Goal: Transaction & Acquisition: Purchase product/service

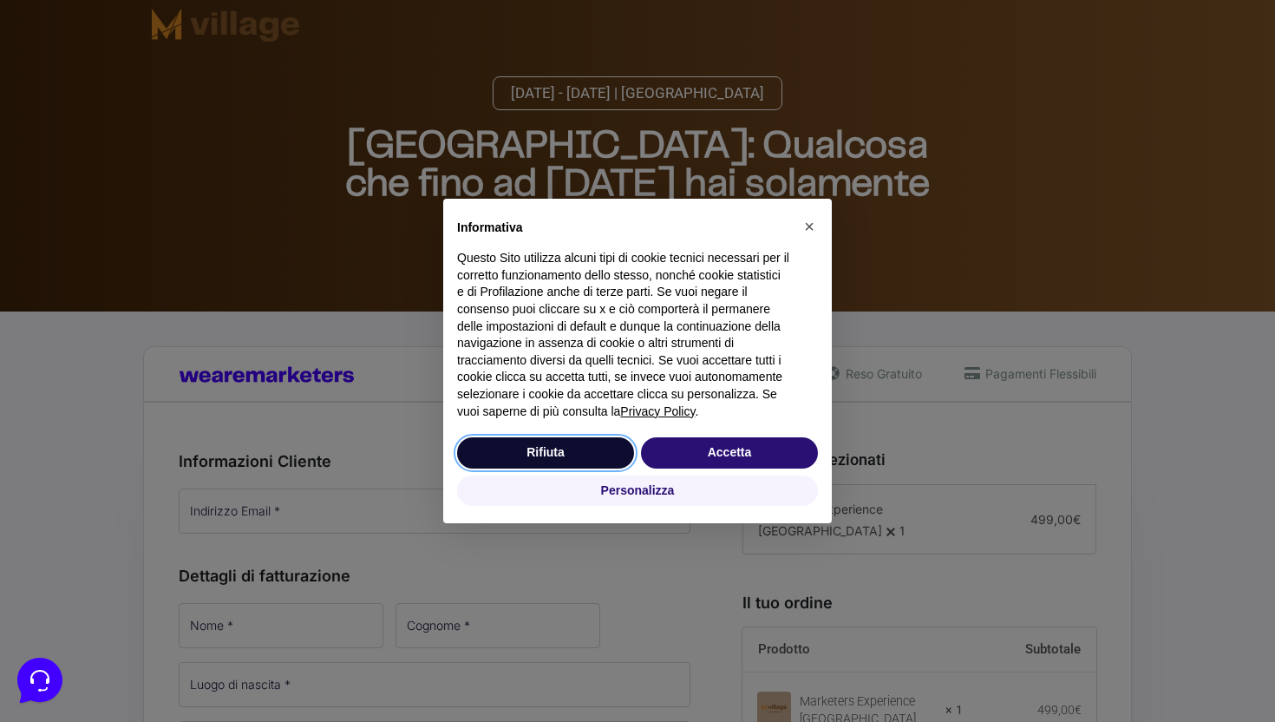
click at [556, 449] on button "Rifiuta" at bounding box center [545, 452] width 177 height 31
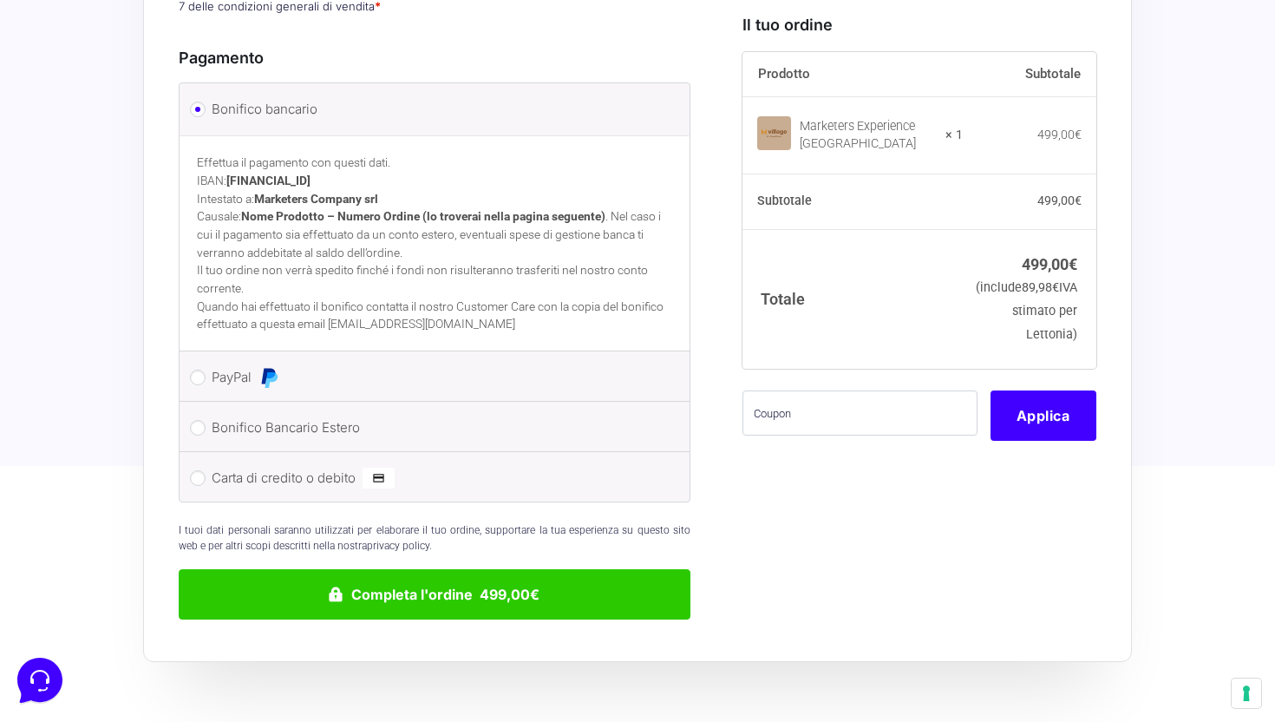
scroll to position [990, 0]
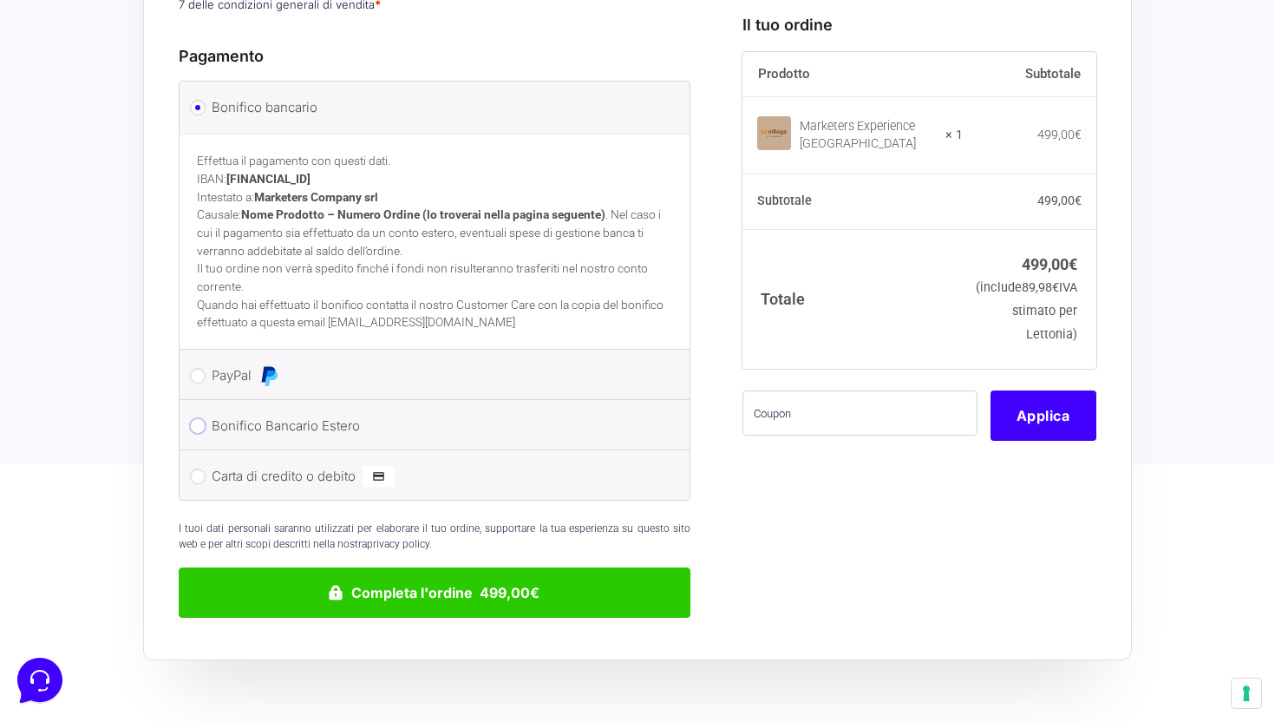
click at [198, 418] on input "Bonifico Bancario Estero" at bounding box center [198, 426] width 16 height 16
radio input "true"
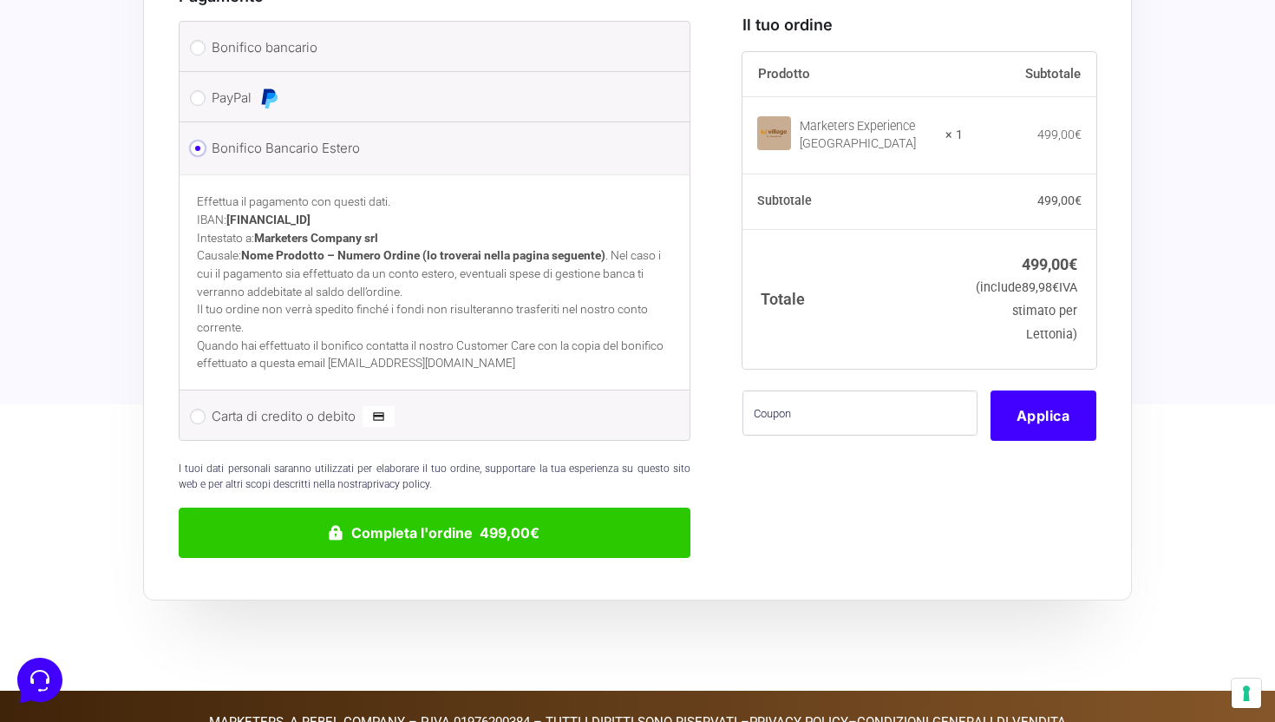
scroll to position [1052, 0]
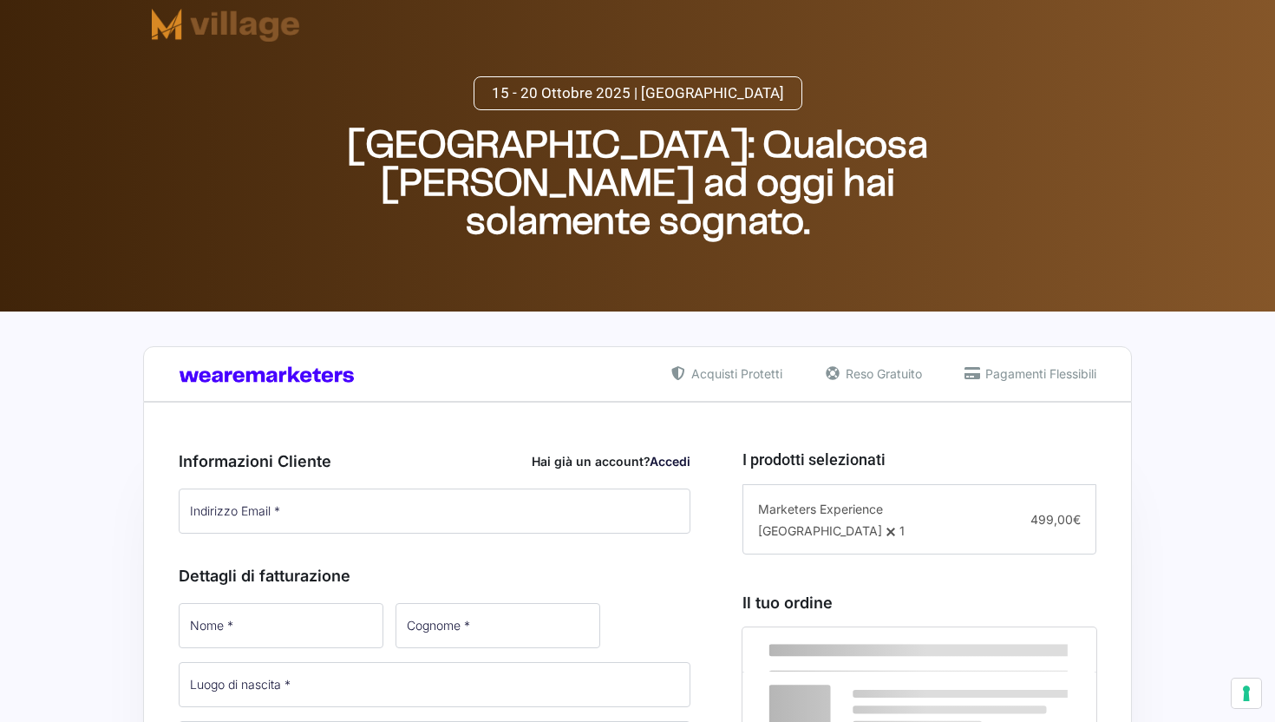
select select
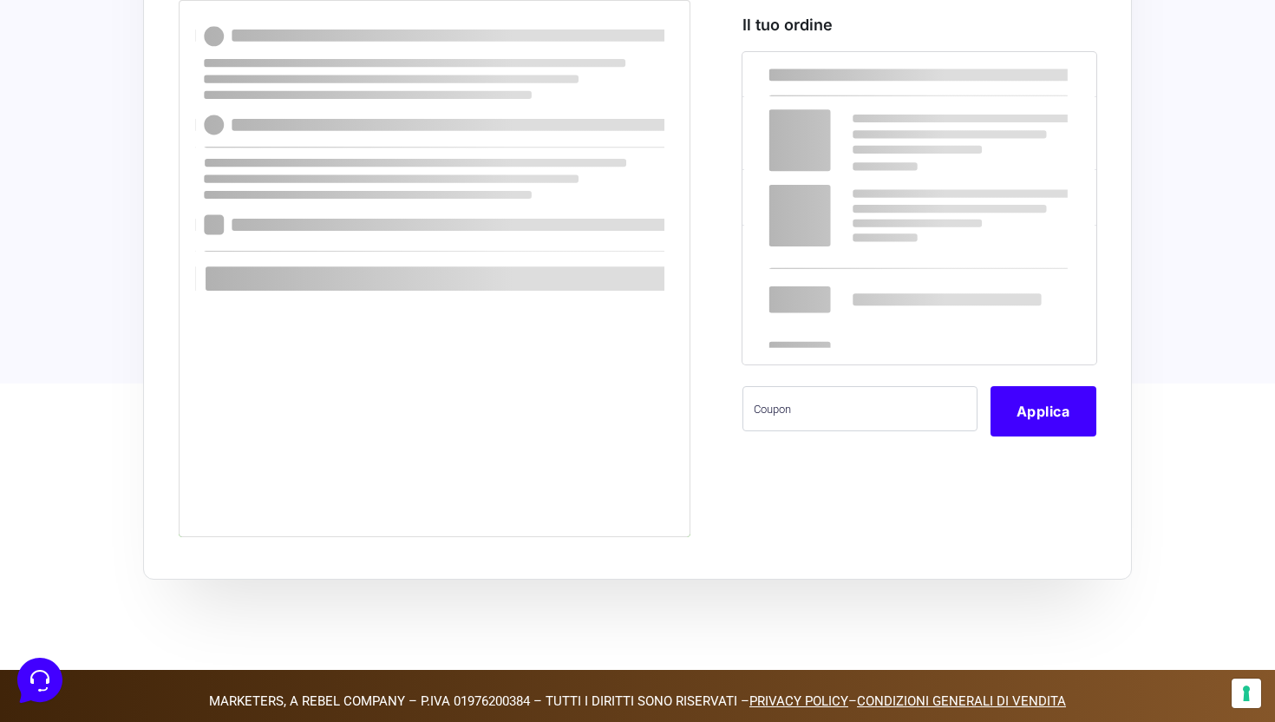
scroll to position [1052, 0]
